Goal: Navigation & Orientation: Find specific page/section

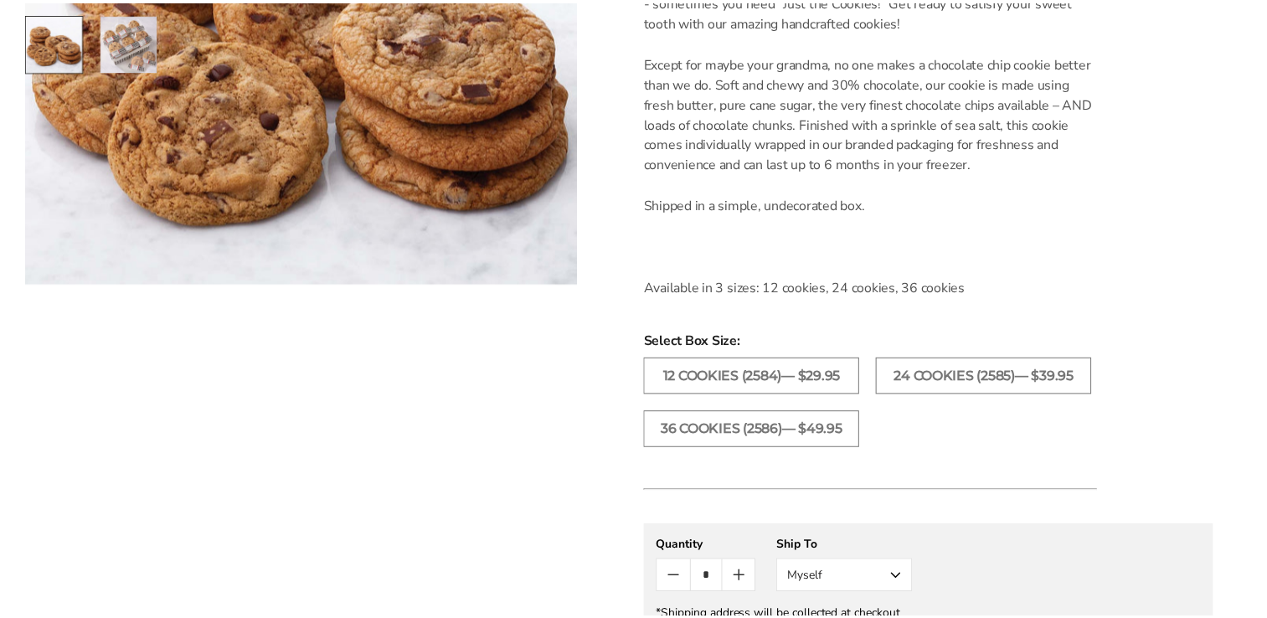
scroll to position [515, 0]
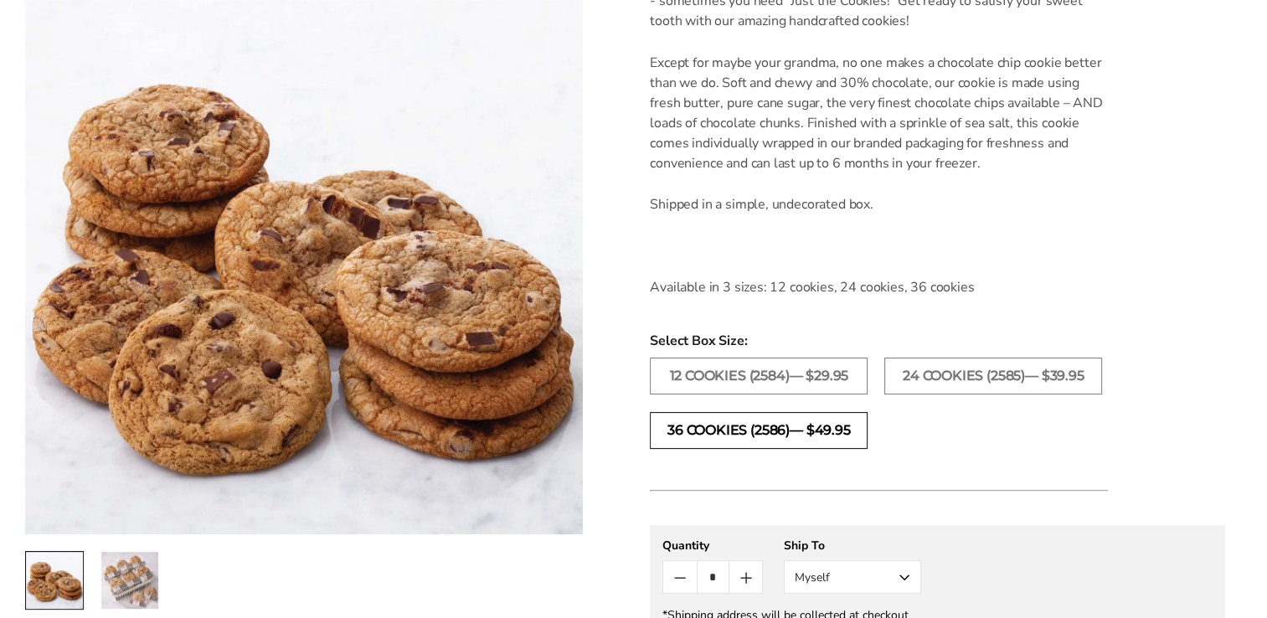
click at [784, 430] on label "36 COOKIES (2586)— $49.95" at bounding box center [759, 430] width 218 height 37
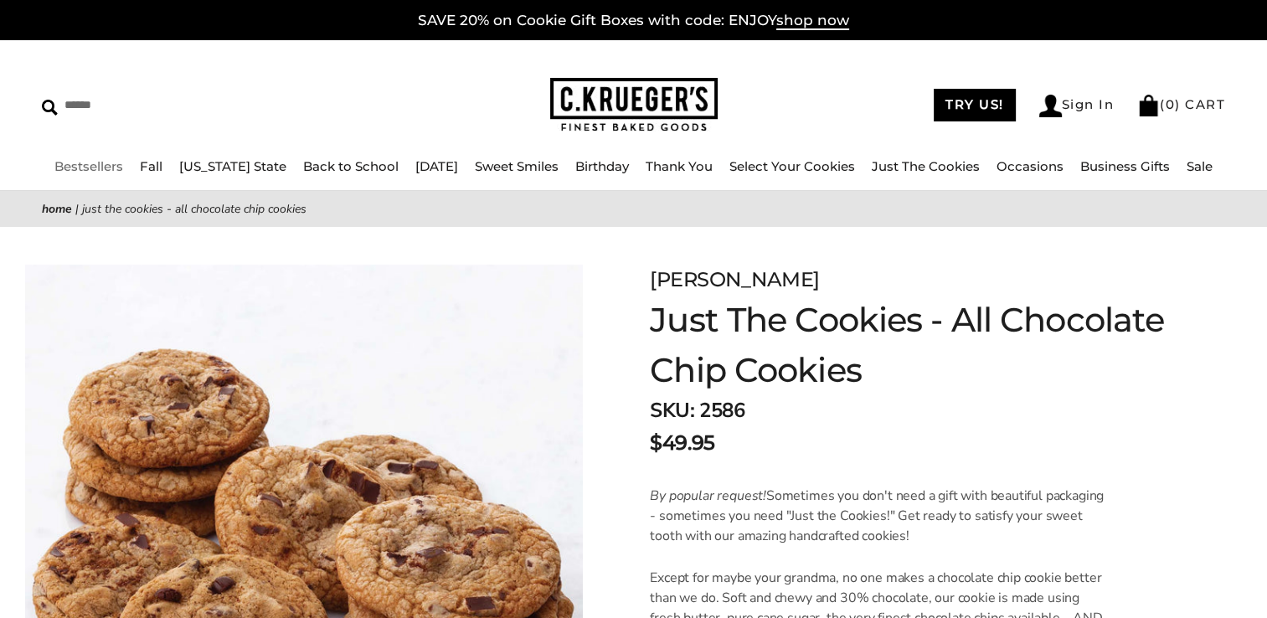
click at [111, 169] on link "Bestsellers" at bounding box center [88, 166] width 69 height 16
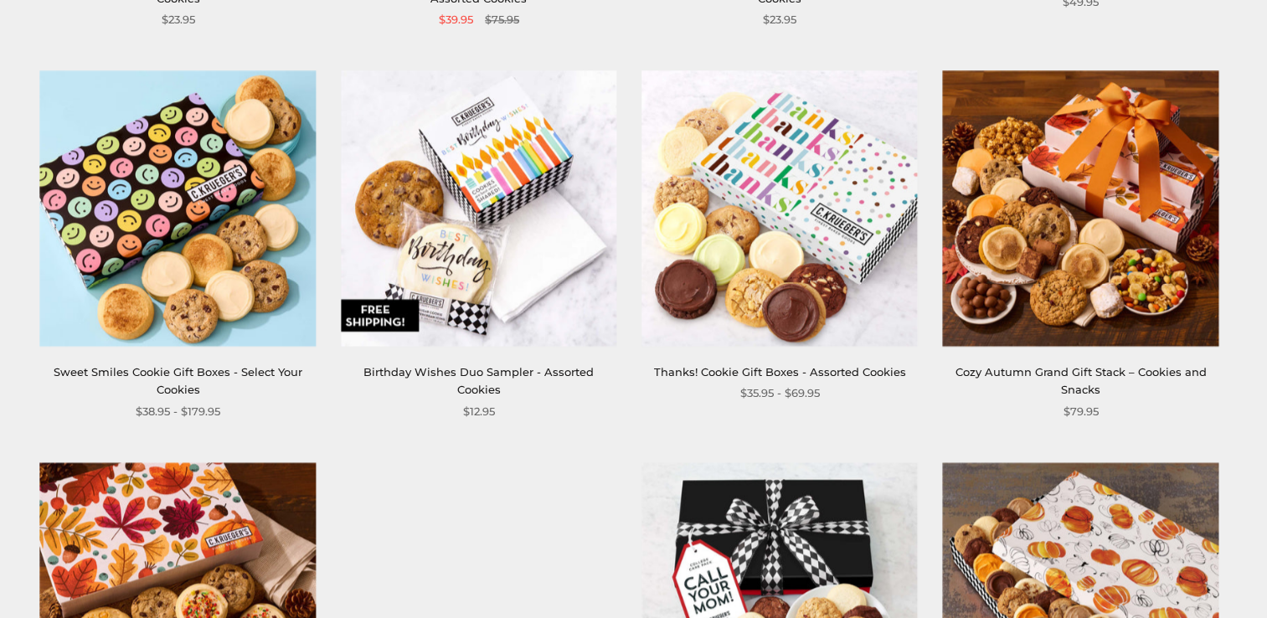
scroll to position [1855, 0]
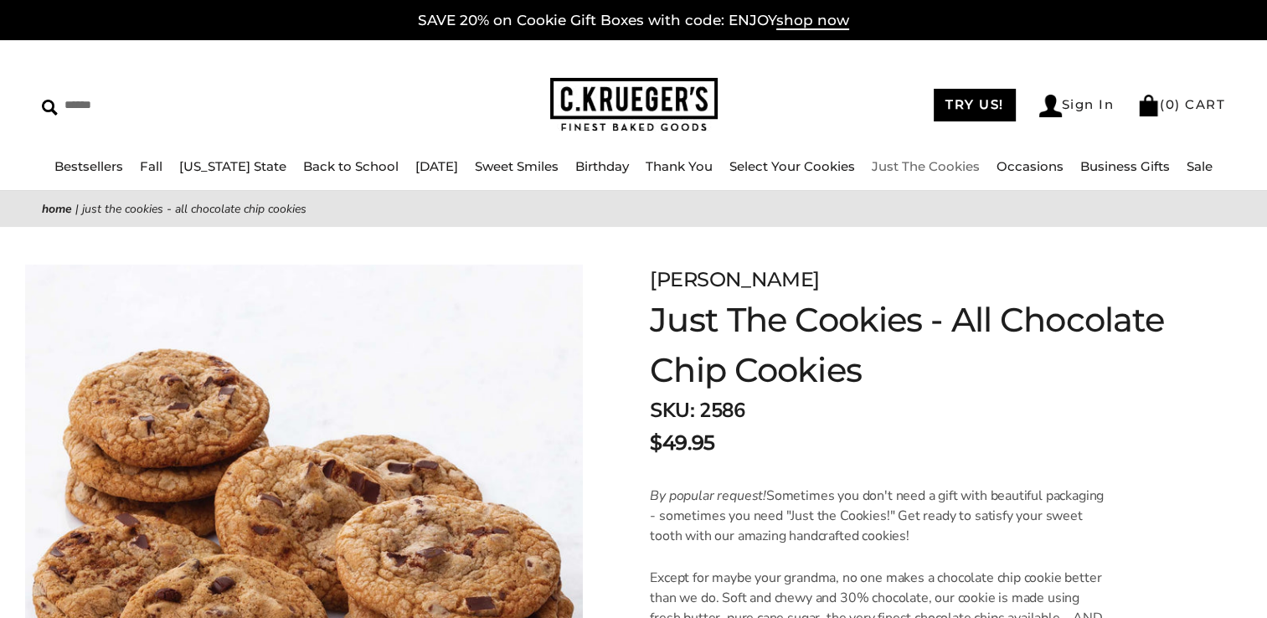
click at [899, 164] on link "Just The Cookies" at bounding box center [926, 166] width 108 height 16
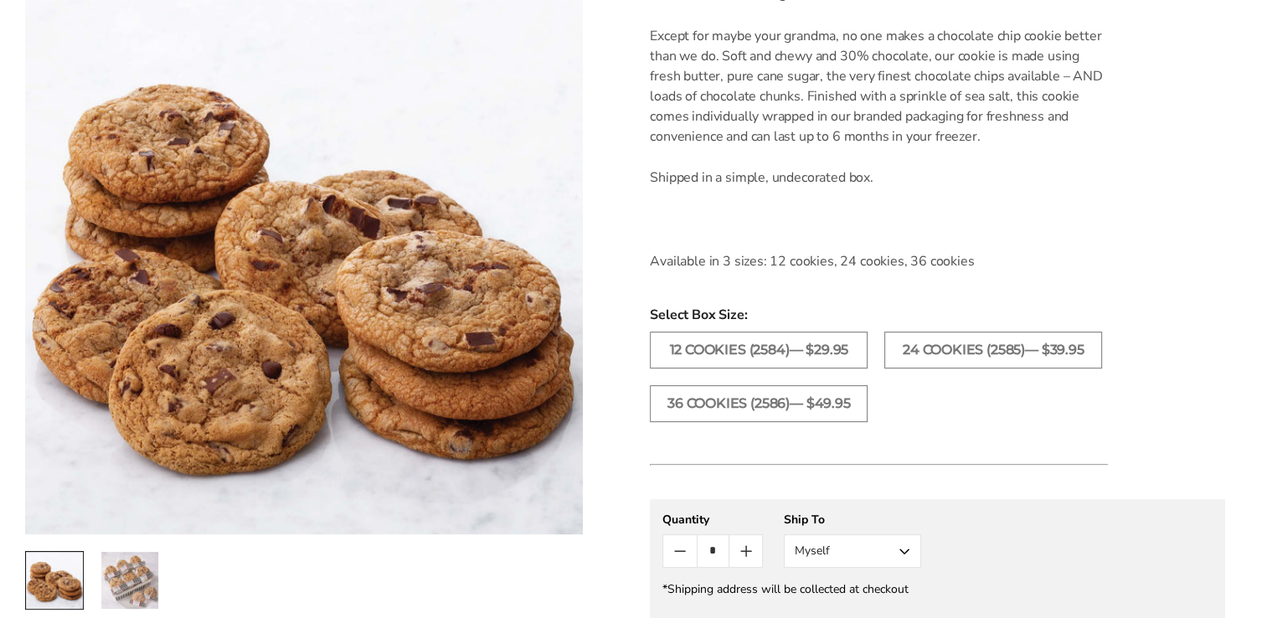
scroll to position [528, 0]
